Goal: Task Accomplishment & Management: Complete application form

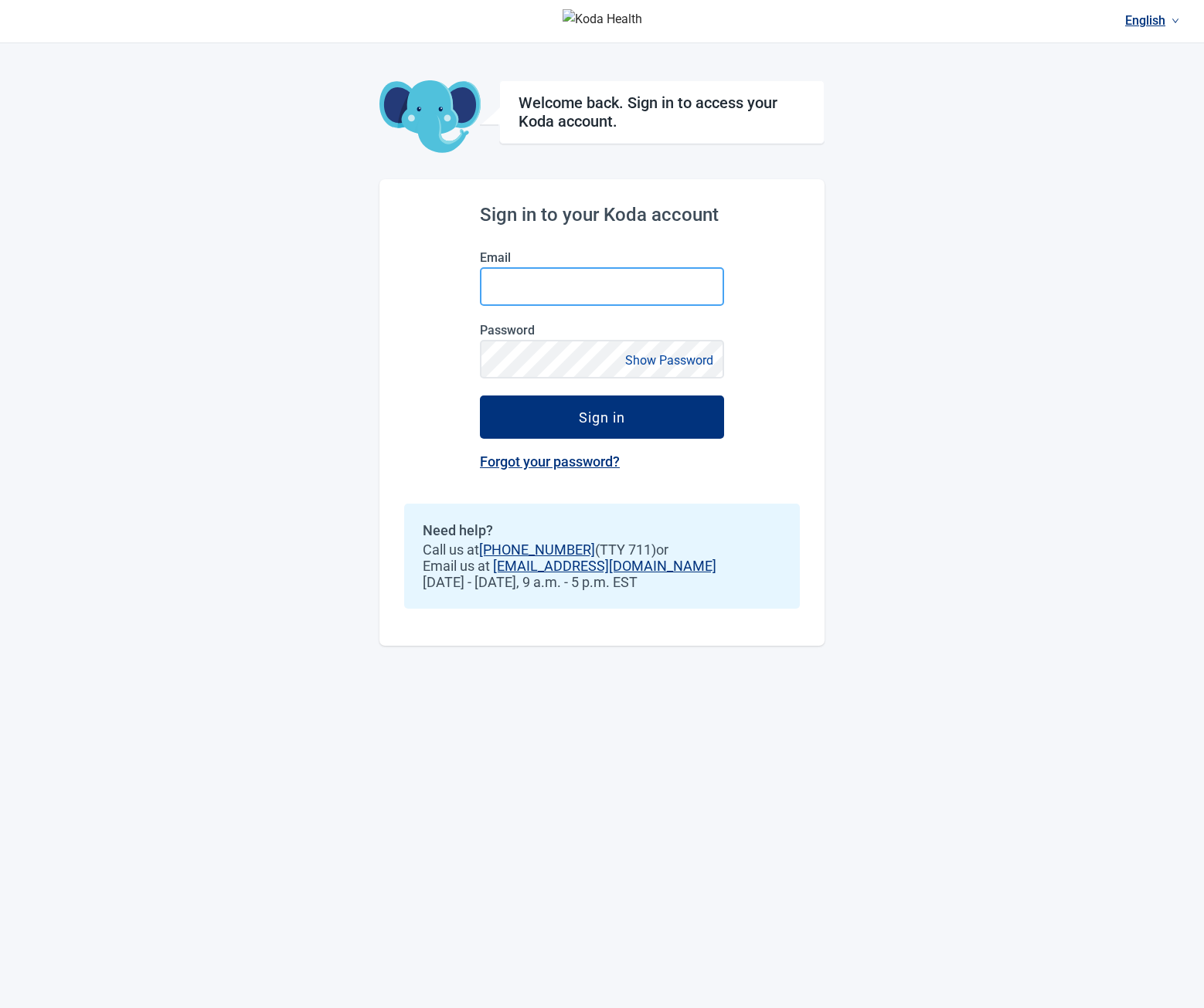
click at [519, 300] on input "Email" at bounding box center [602, 286] width 245 height 39
type input "**********"
click at [480, 396] on button "Sign in" at bounding box center [602, 417] width 245 height 43
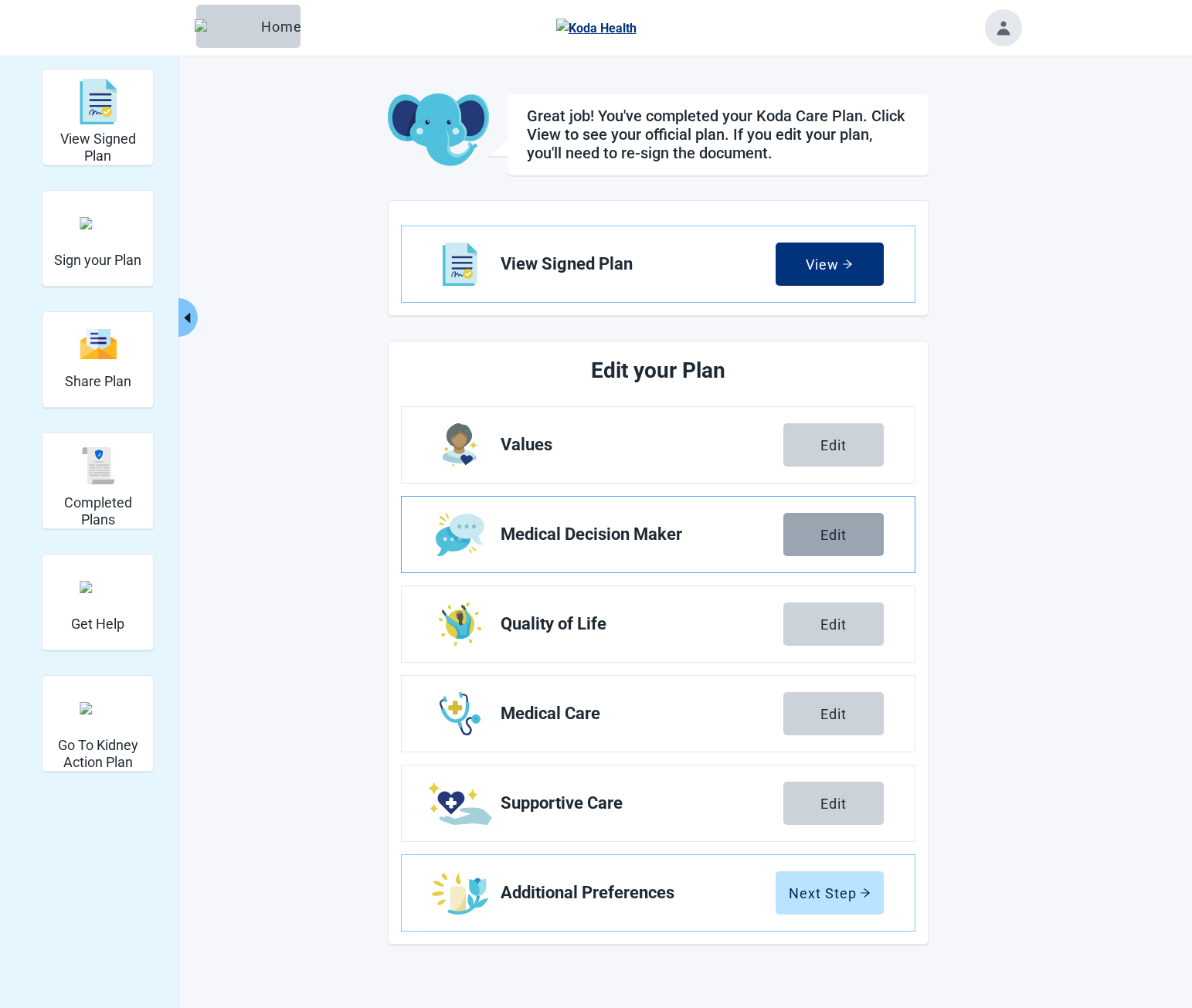
click at [845, 529] on div "Edit" at bounding box center [833, 535] width 26 height 16
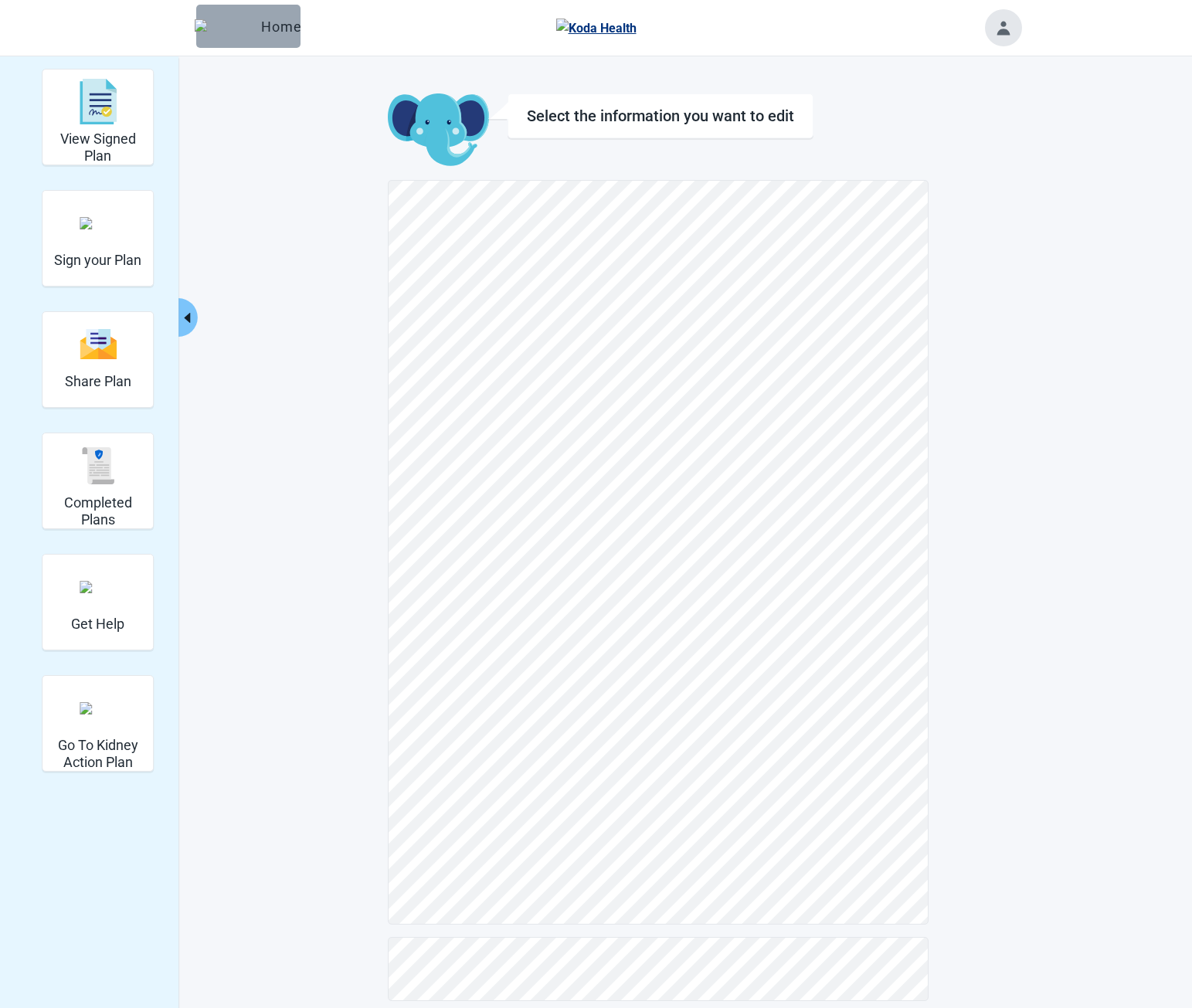
click at [254, 12] on button "Home" at bounding box center [248, 26] width 104 height 43
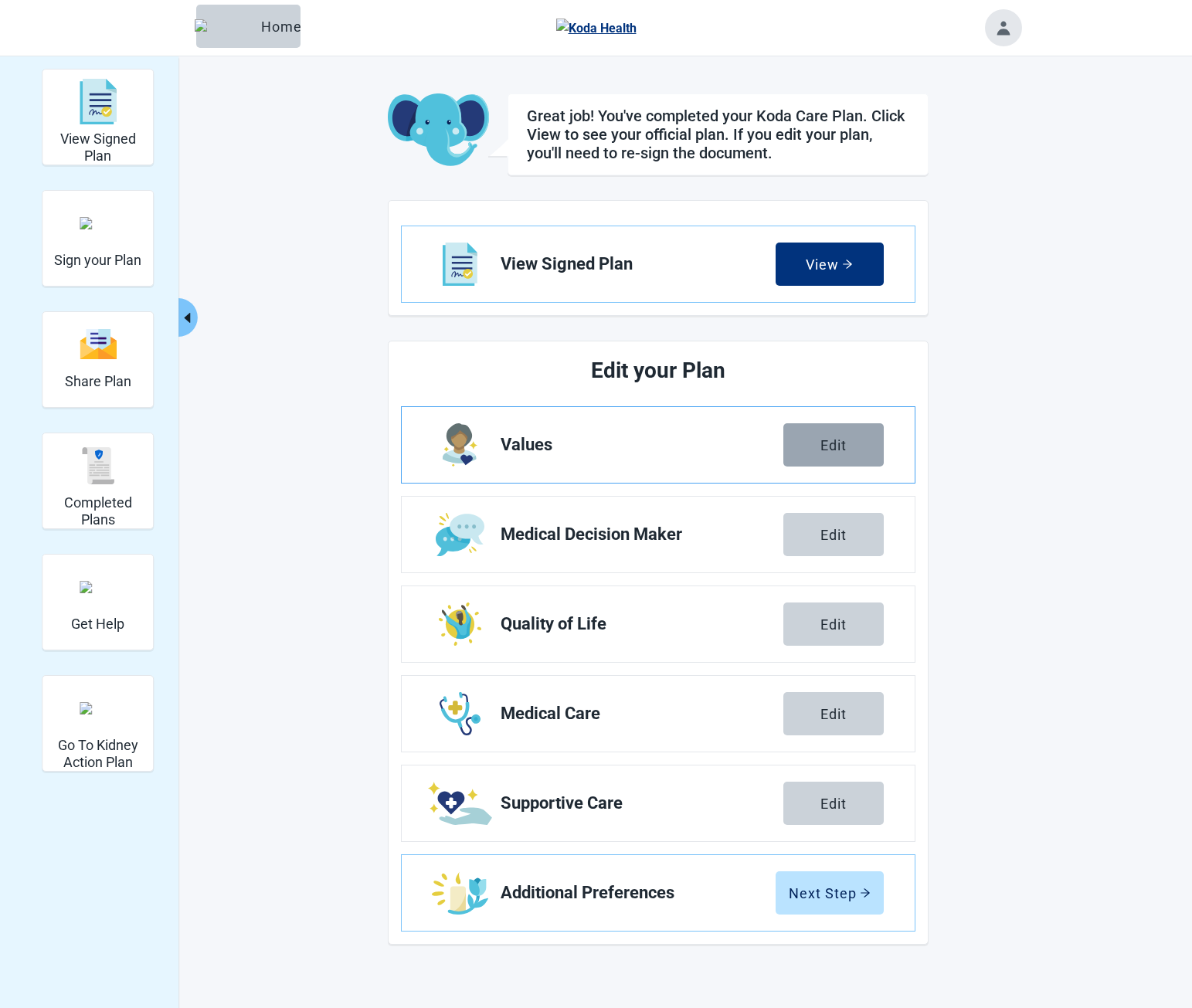
click at [831, 441] on div "Edit" at bounding box center [833, 445] width 26 height 16
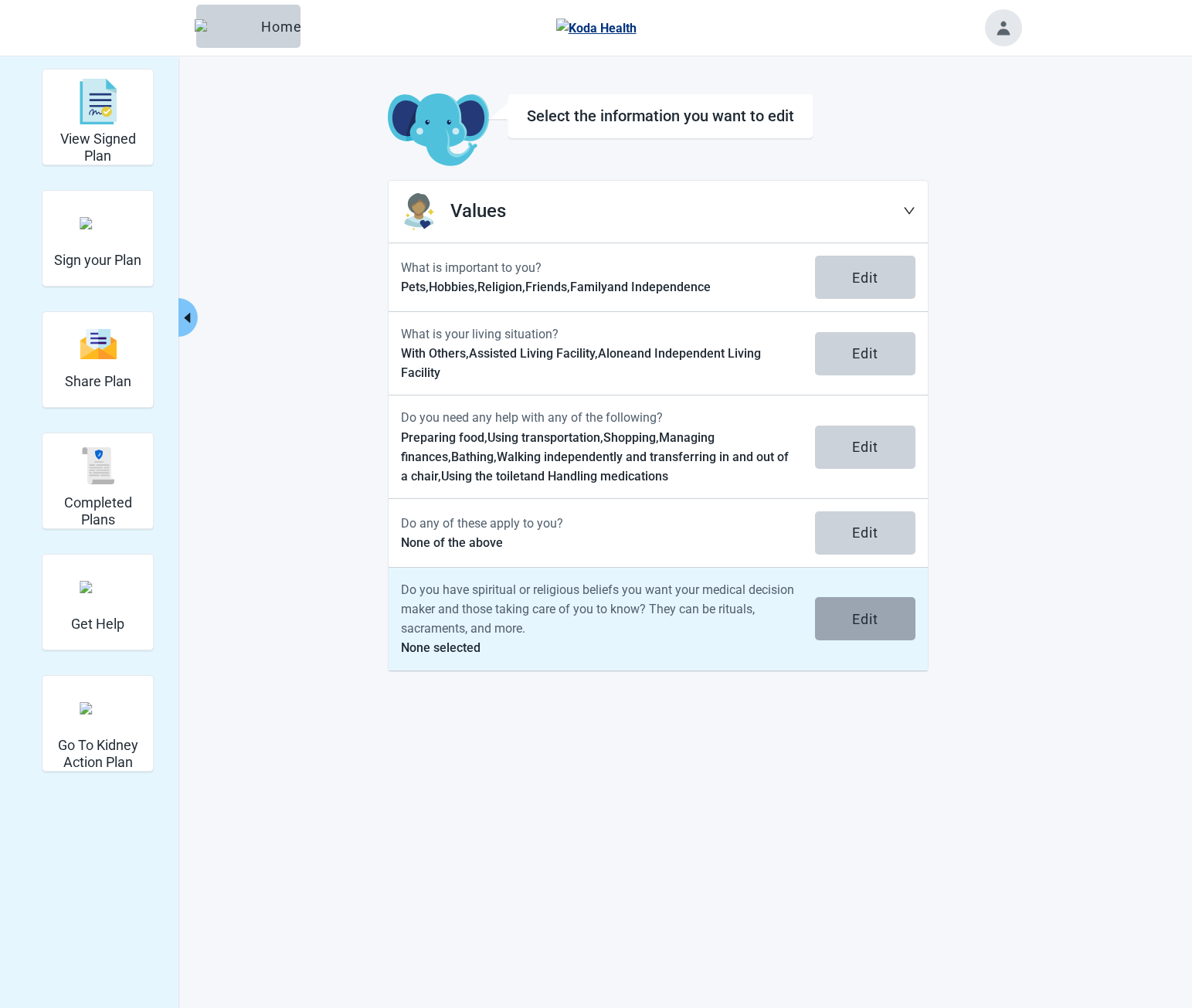
click at [849, 619] on button "Edit" at bounding box center [865, 619] width 100 height 43
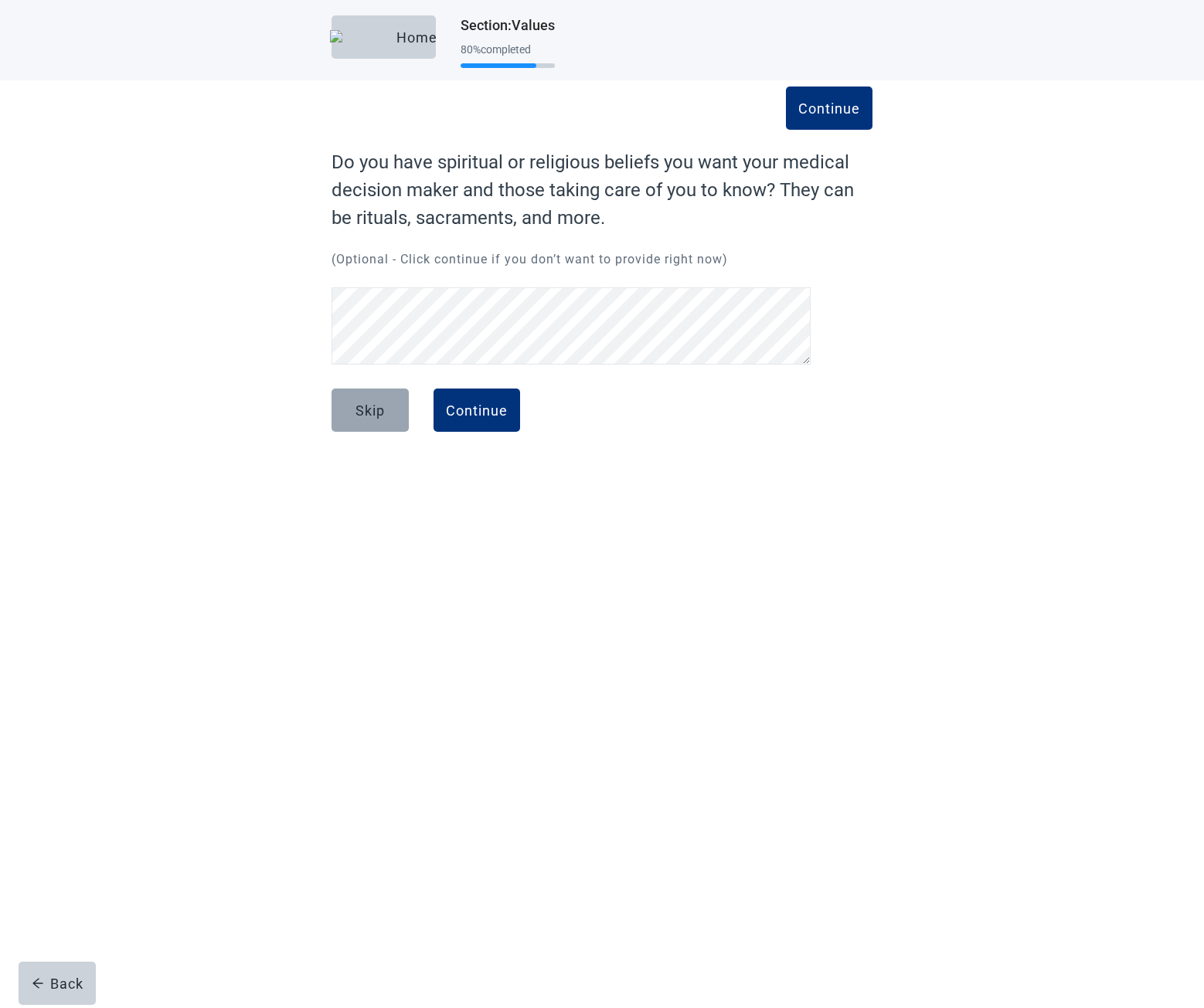
click at [388, 409] on button "Skip" at bounding box center [370, 410] width 78 height 43
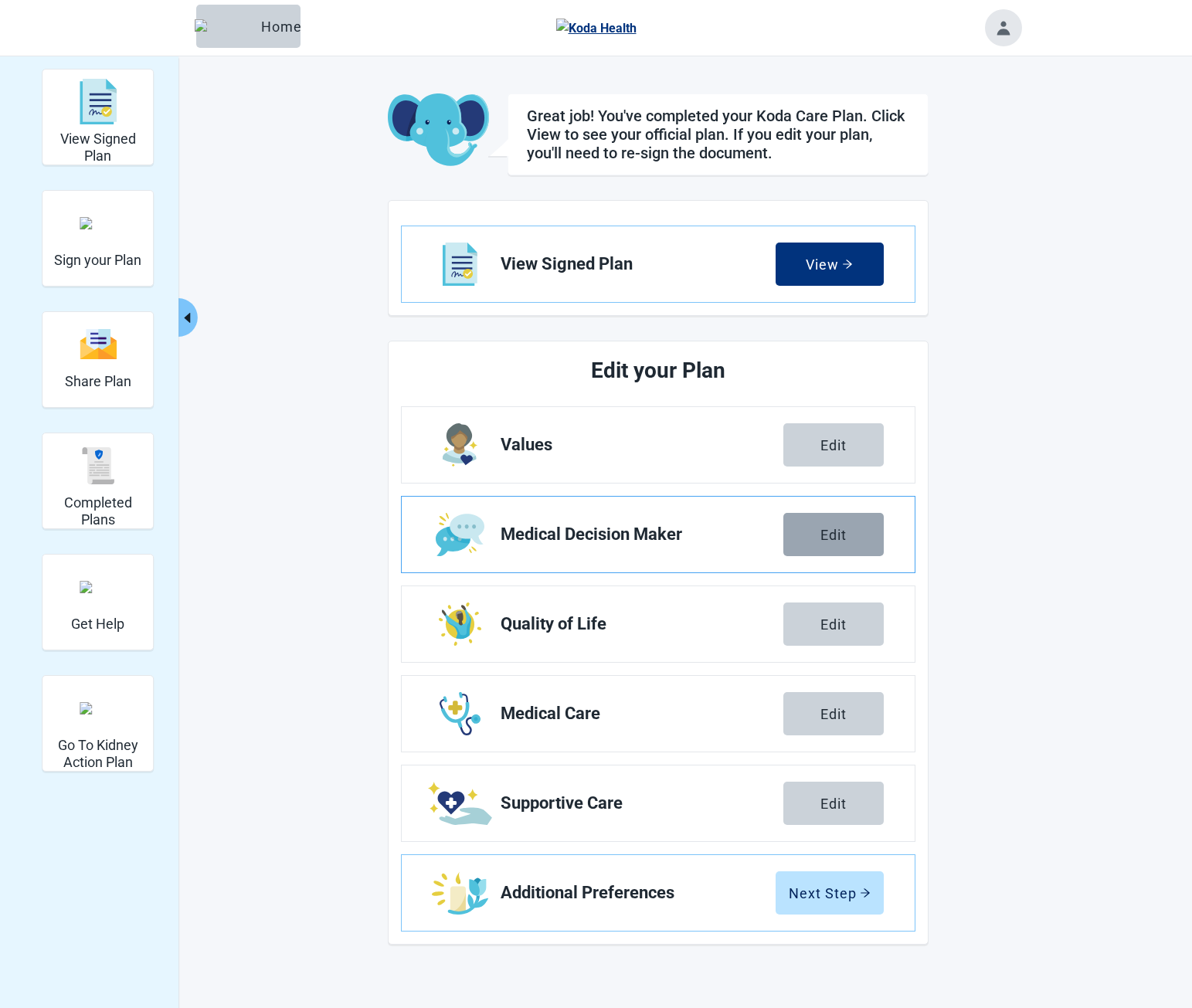
click at [835, 528] on div "Edit" at bounding box center [833, 535] width 26 height 16
click at [844, 447] on div "Edit" at bounding box center [833, 445] width 26 height 16
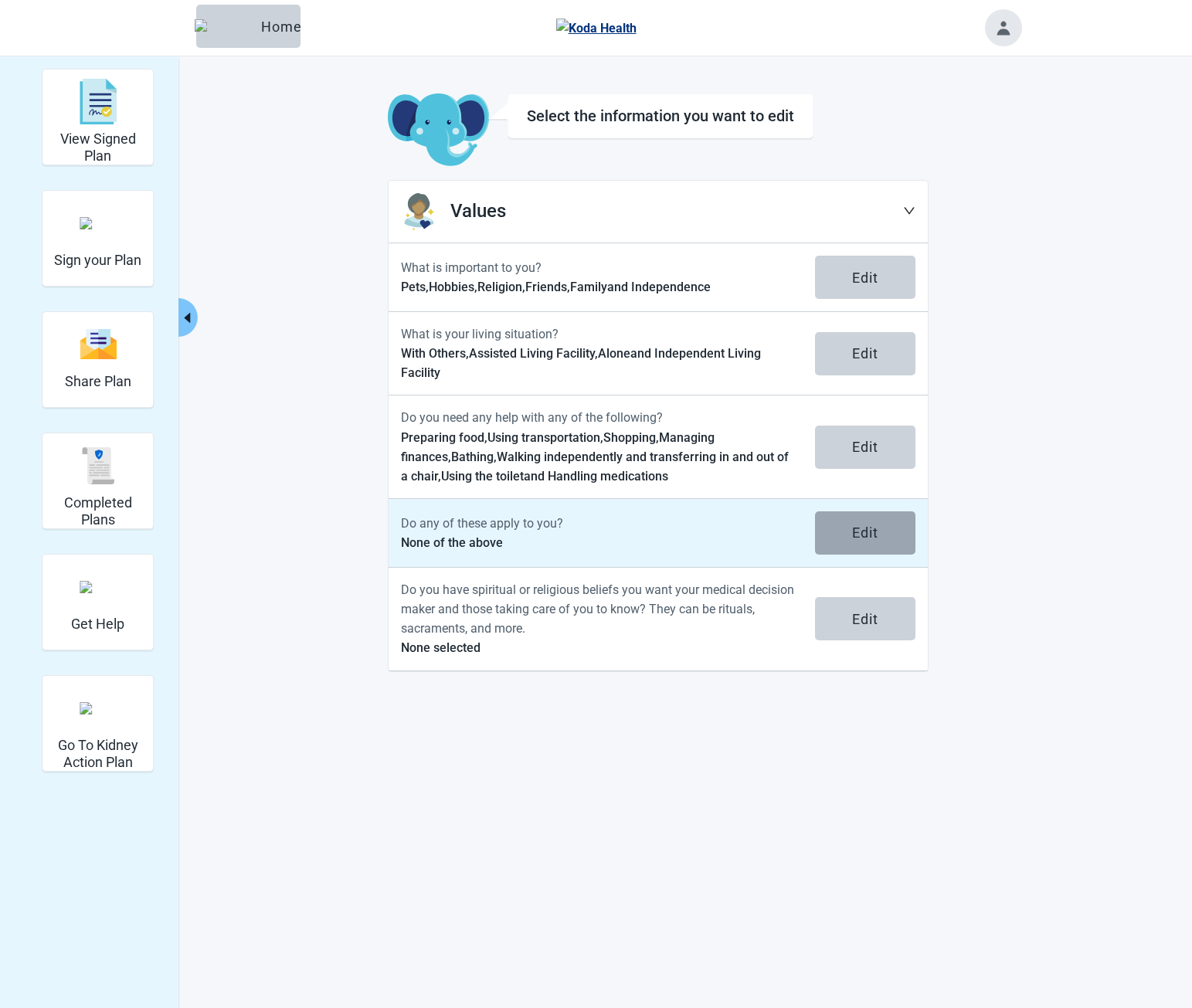
click at [850, 533] on button "Edit" at bounding box center [865, 533] width 100 height 43
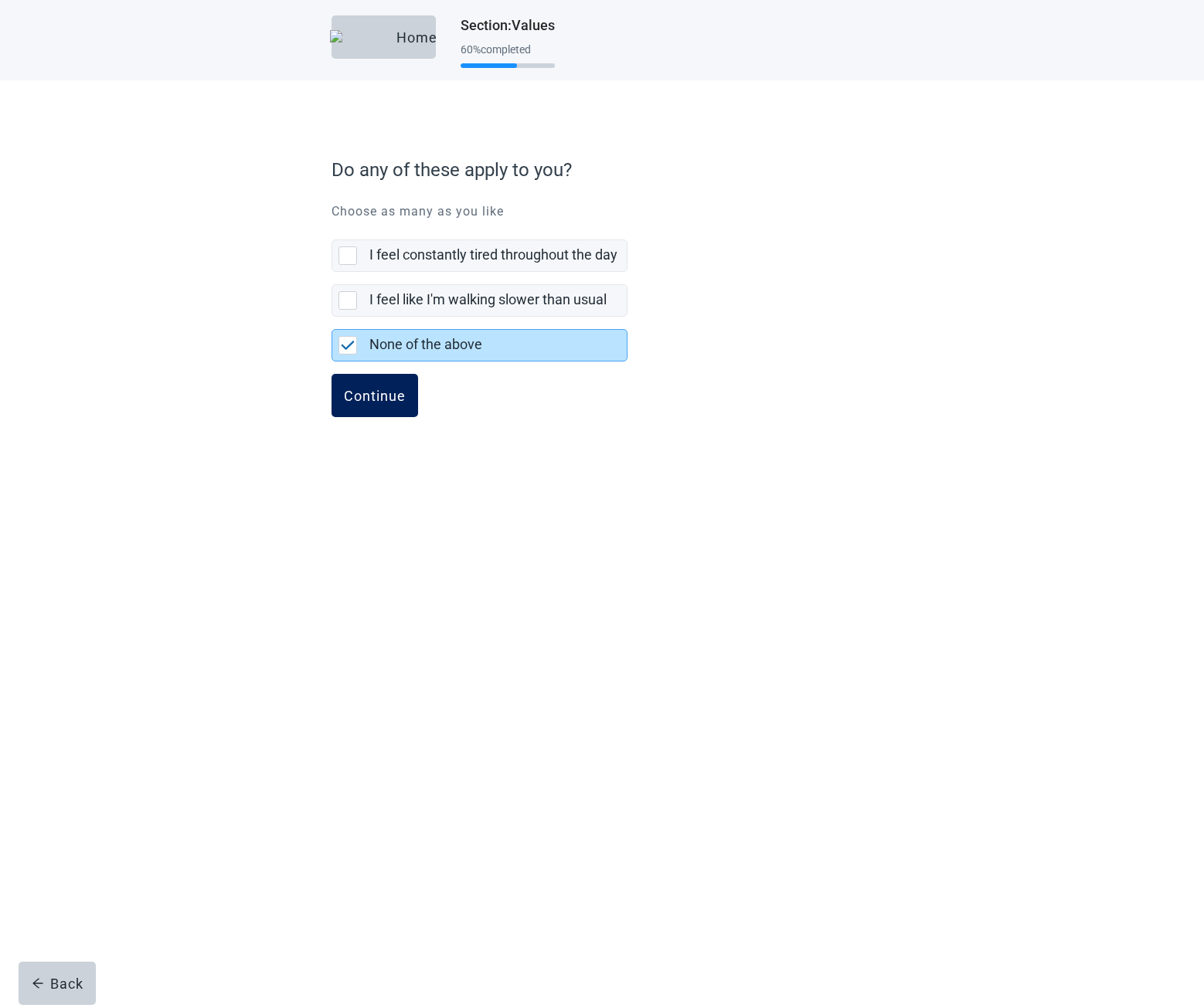
click at [384, 404] on div "Continue" at bounding box center [375, 396] width 62 height 16
